Goal: Navigation & Orientation: Find specific page/section

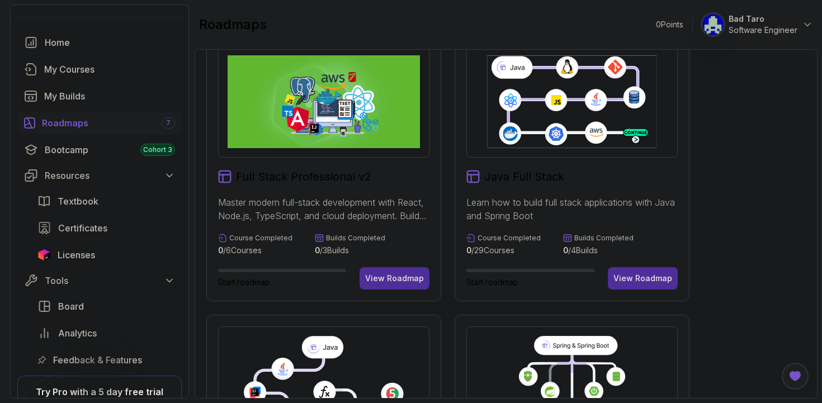
scroll to position [33, 0]
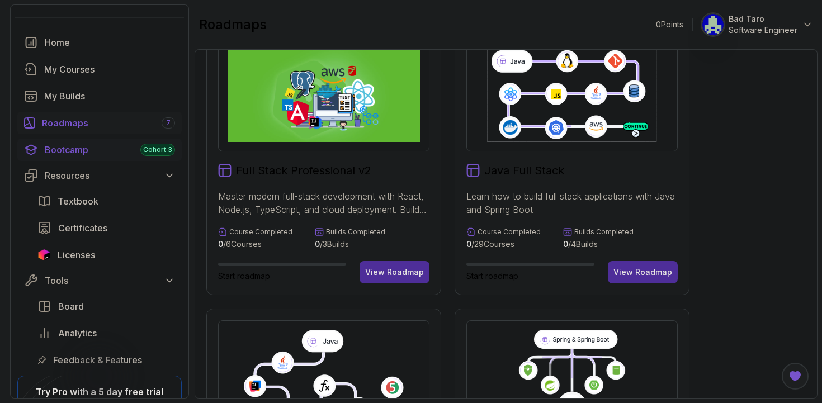
click at [129, 149] on div "Bootcamp Cohort 3" at bounding box center [110, 149] width 130 height 13
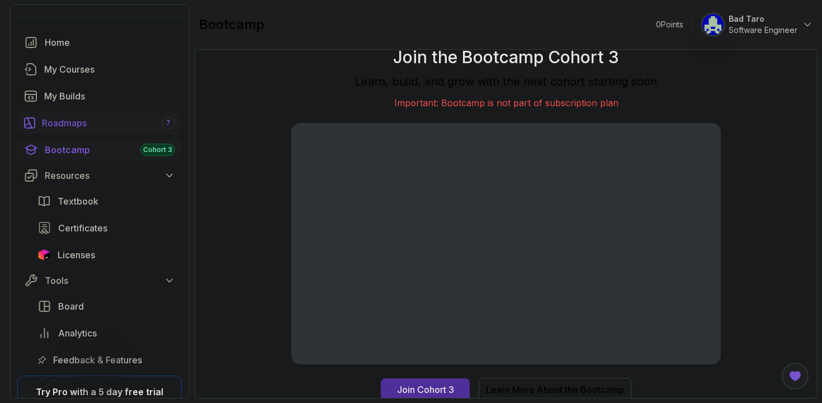
click at [100, 121] on div "Roadmaps 7" at bounding box center [108, 122] width 133 height 13
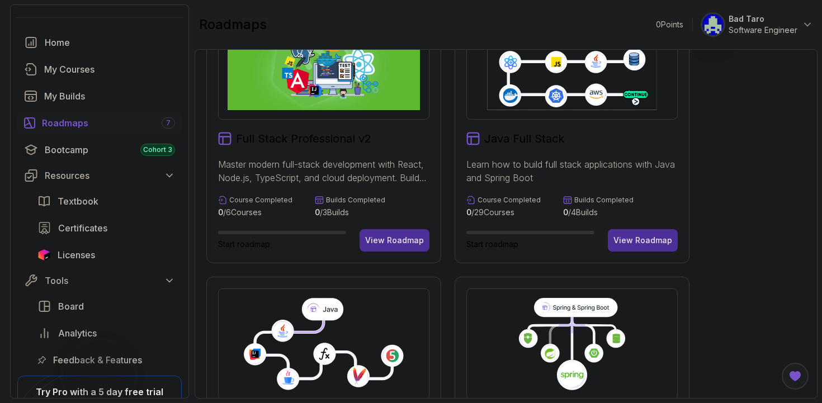
scroll to position [248, 0]
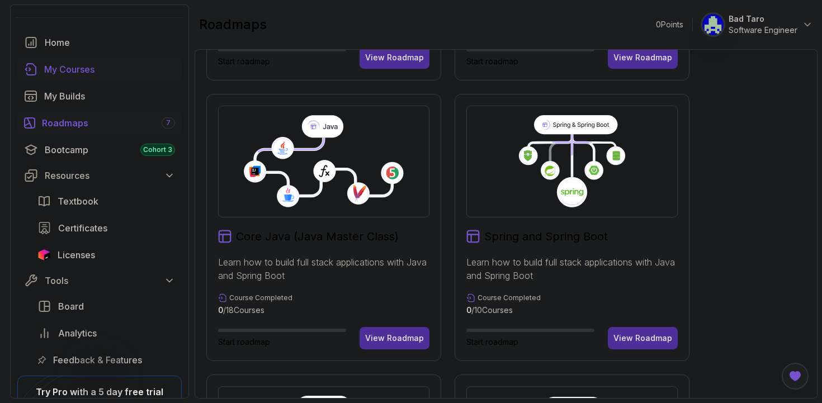
click at [98, 75] on div "My Courses" at bounding box center [109, 69] width 131 height 13
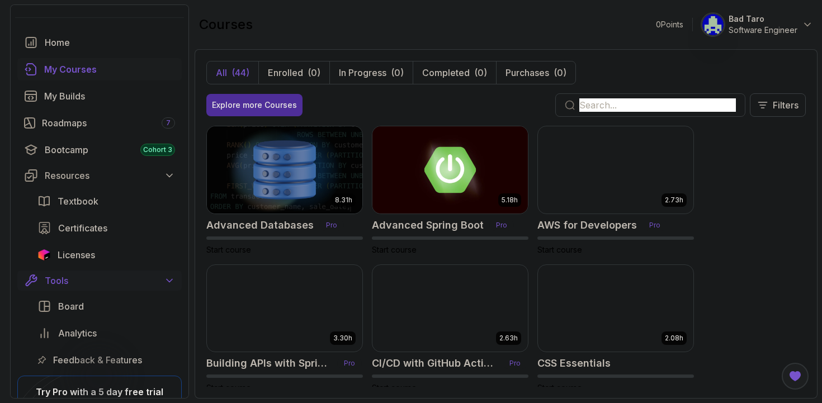
scroll to position [130, 0]
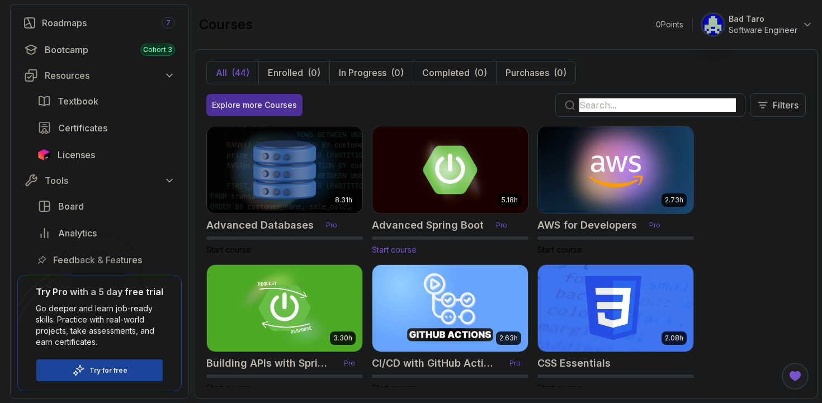
click at [435, 202] on img at bounding box center [450, 169] width 163 height 91
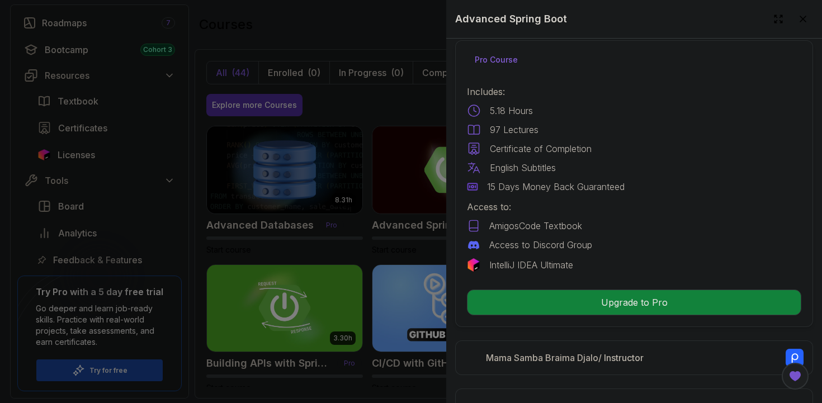
scroll to position [263, 0]
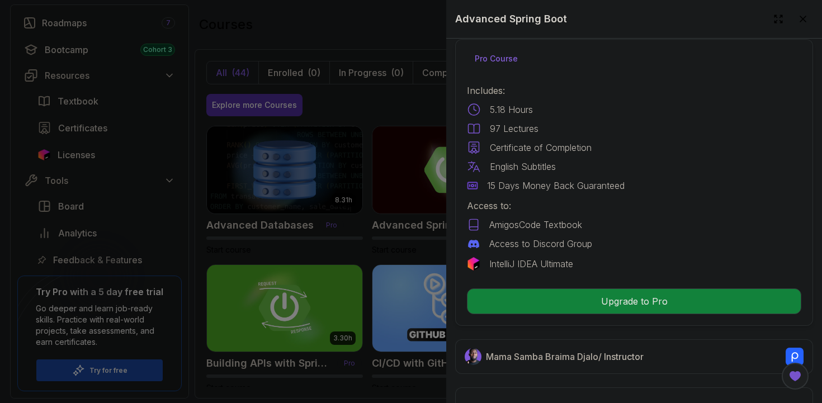
click at [416, 233] on div at bounding box center [411, 201] width 822 height 403
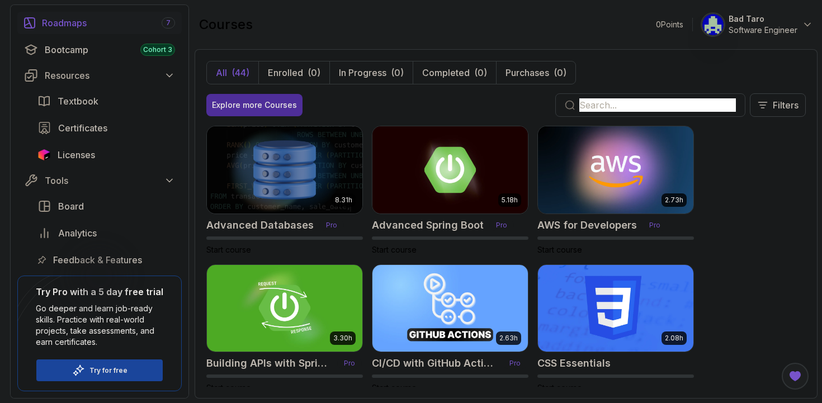
click at [64, 27] on div "Roadmaps 7" at bounding box center [108, 22] width 133 height 13
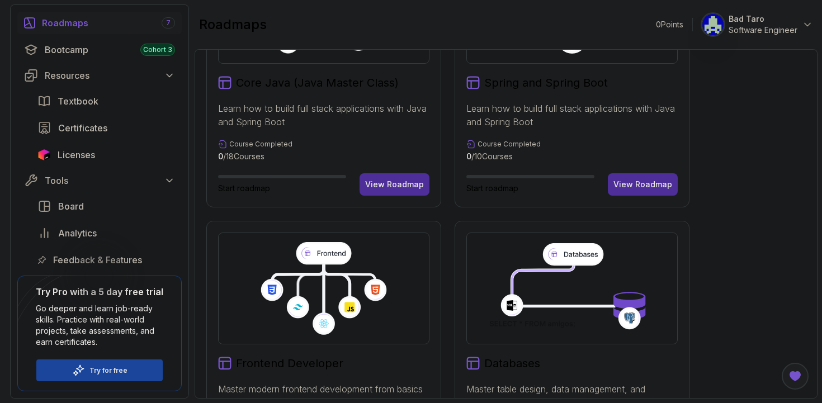
scroll to position [389, 0]
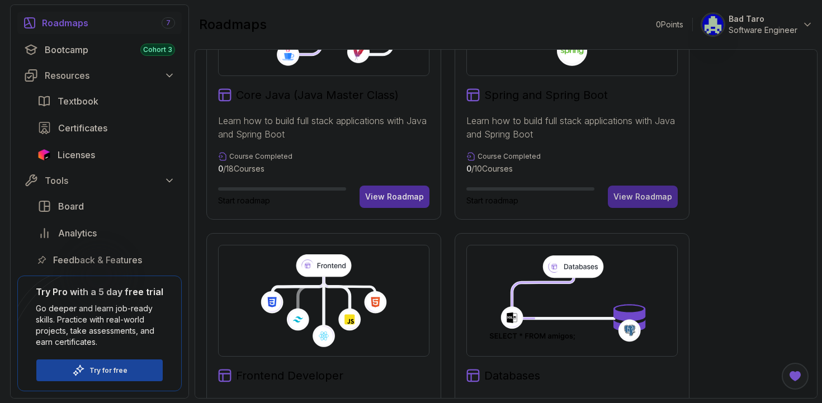
click at [644, 197] on div "View Roadmap" at bounding box center [643, 196] width 59 height 11
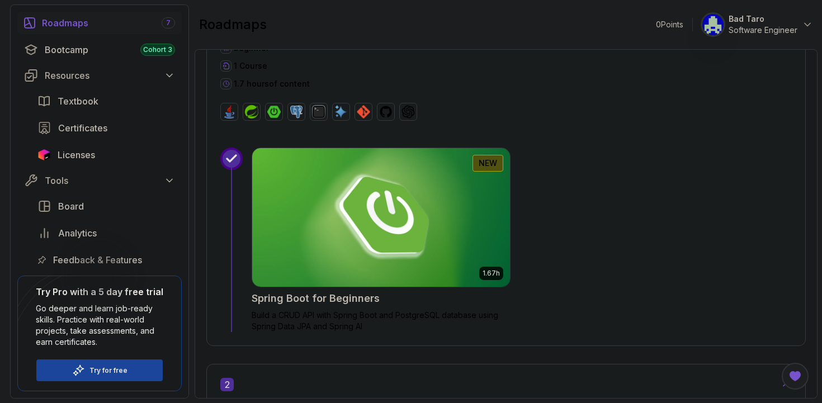
scroll to position [436, 0]
